Goal: Transaction & Acquisition: Purchase product/service

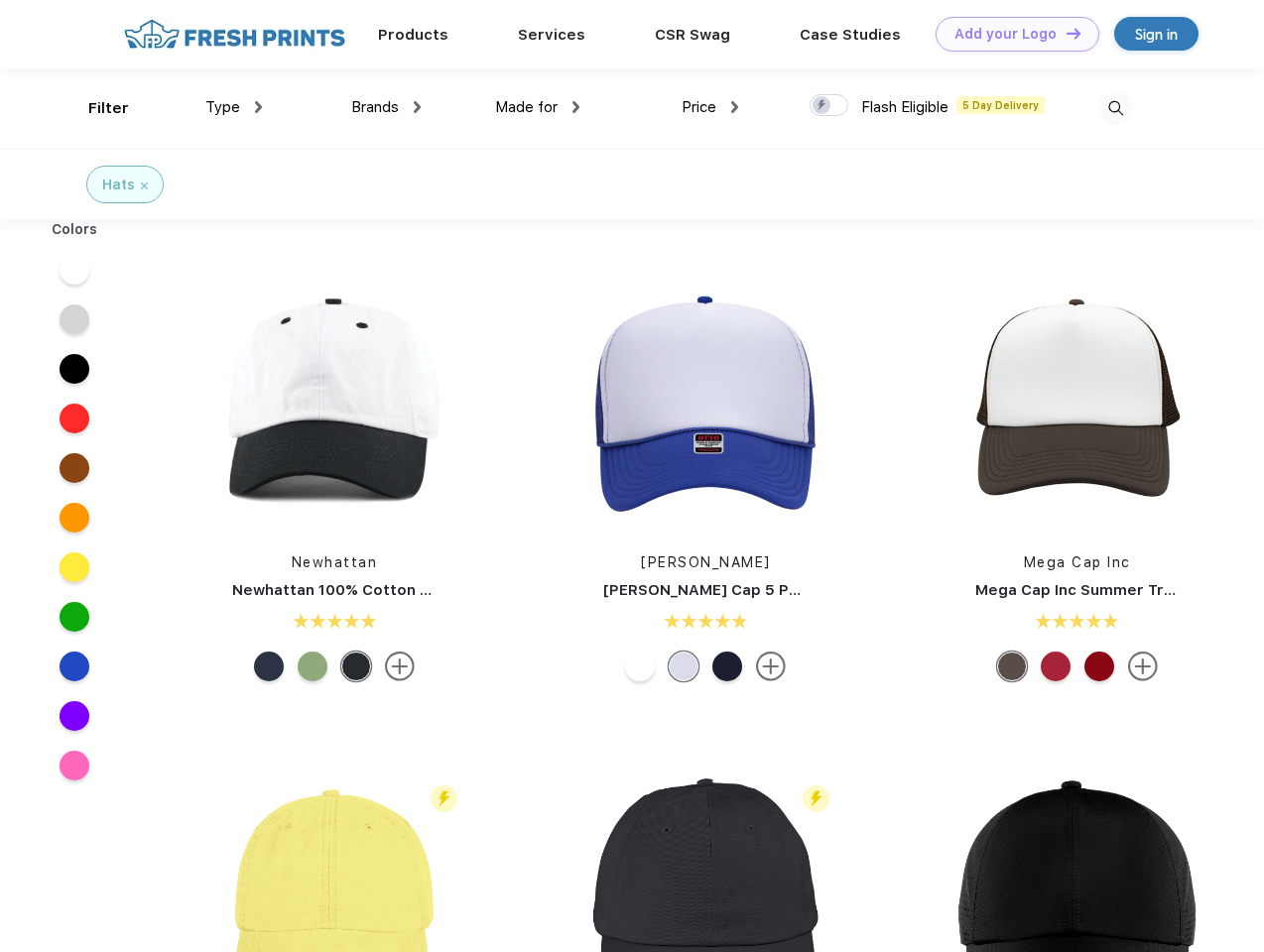
scroll to position [1, 0]
click at [1010, 34] on link "Add your Logo Design Tool" at bounding box center [1018, 34] width 163 height 35
click at [0, 0] on div "Design Tool" at bounding box center [0, 0] width 0 height 0
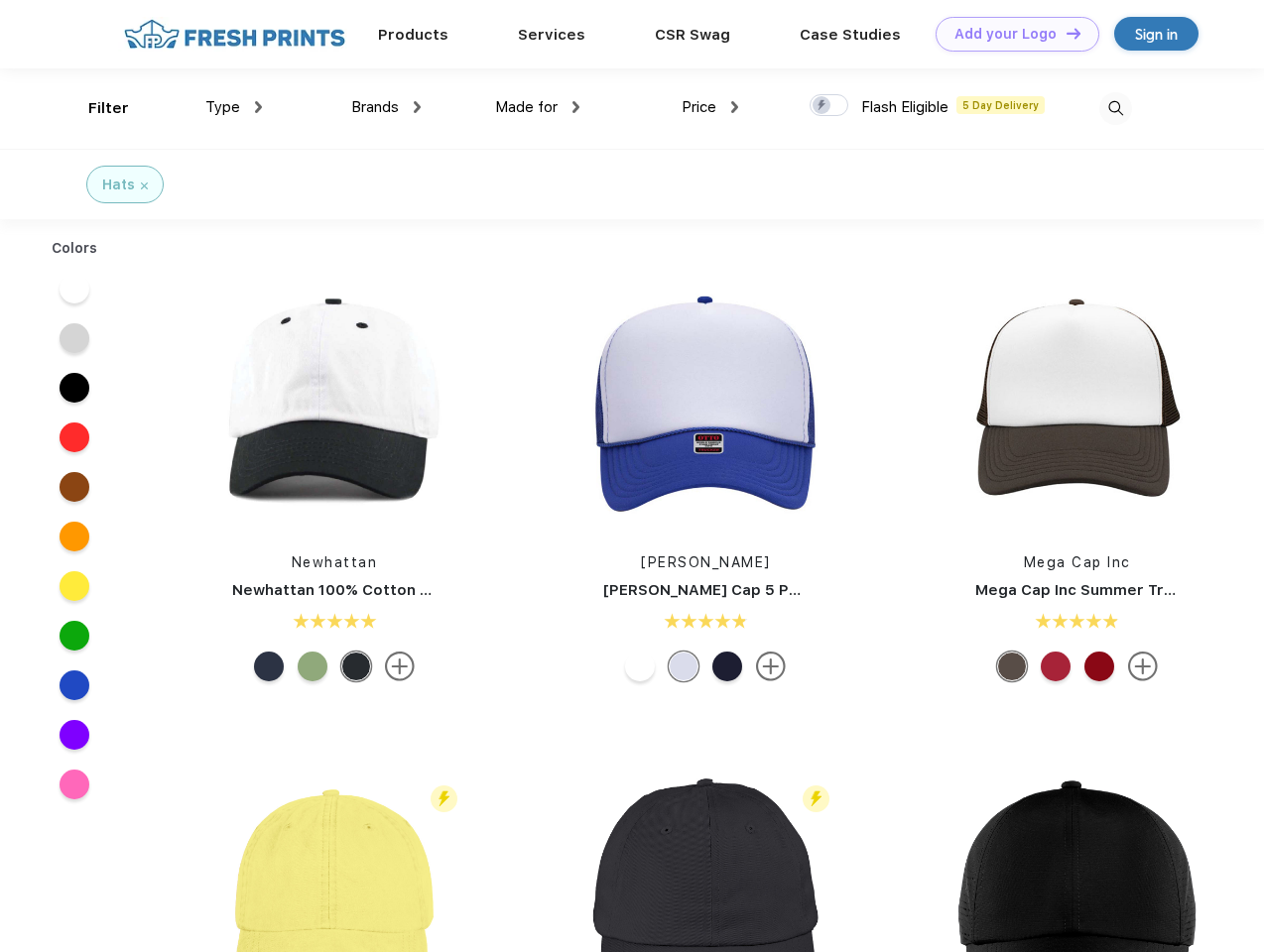
click at [1065, 33] on link "Add your Logo Design Tool" at bounding box center [1018, 34] width 163 height 35
click at [96, 108] on div "Filter" at bounding box center [109, 109] width 41 height 23
click at [234, 107] on span "Type" at bounding box center [222, 108] width 35 height 18
click at [386, 107] on span "Brands" at bounding box center [375, 108] width 48 height 18
click at [537, 107] on span "Made for" at bounding box center [526, 108] width 63 height 18
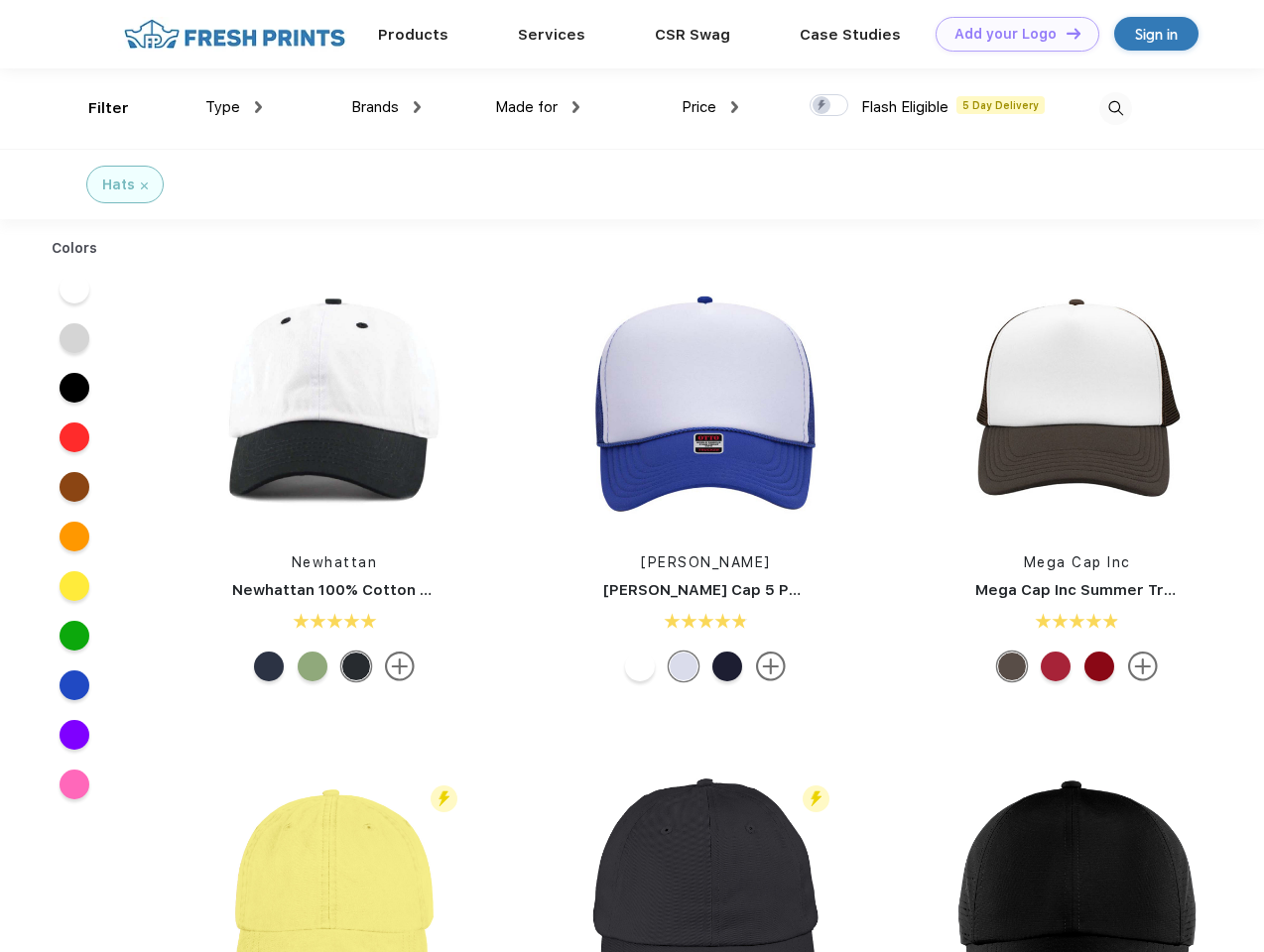
click at [711, 107] on span "Price" at bounding box center [699, 108] width 35 height 18
click at [829, 106] on div at bounding box center [828, 106] width 39 height 22
click at [822, 106] on input "checkbox" at bounding box center [815, 100] width 13 height 13
click at [1115, 108] on img at bounding box center [1115, 109] width 33 height 33
